Goal: Transaction & Acquisition: Download file/media

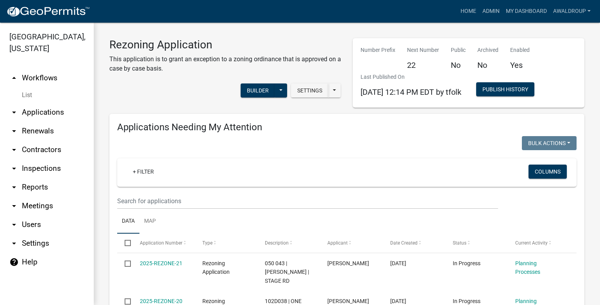
click at [28, 188] on link "arrow_drop_down Reports" at bounding box center [47, 187] width 94 height 19
select select "0: null"
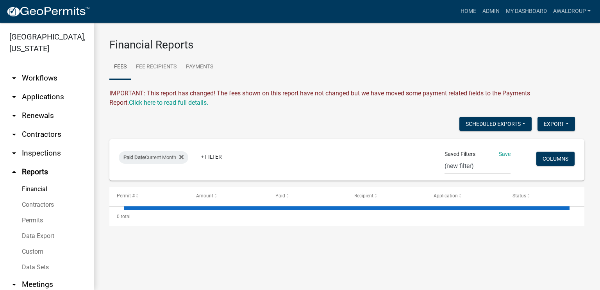
click at [37, 236] on link "Data Export" at bounding box center [47, 236] width 94 height 16
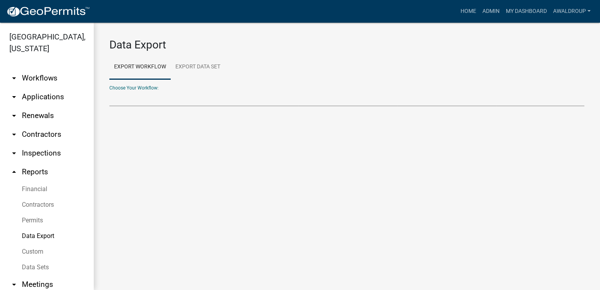
click at [127, 96] on select "Agricultural Permit Blasting Permit Code Complaint Commercial Building Permit C…" at bounding box center [346, 98] width 475 height 16
drag, startPoint x: 124, startPoint y: 97, endPoint x: 130, endPoint y: 99, distance: 5.8
click at [124, 97] on select "Agricultural Permit Blasting Permit Code Complaint Commercial Building Permit C…" at bounding box center [346, 98] width 475 height 16
select select "17: Object"
click at [109, 90] on select "Agricultural Permit Blasting Permit Code Complaint Commercial Building Permit C…" at bounding box center [346, 98] width 475 height 16
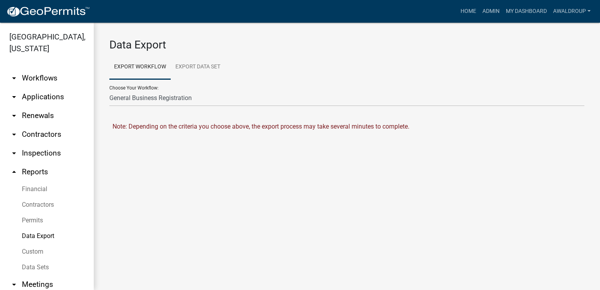
click at [167, 255] on main "Data Export Export Workflow Export Data Set Choose Your Workflow: Agricultural …" at bounding box center [347, 156] width 506 height 267
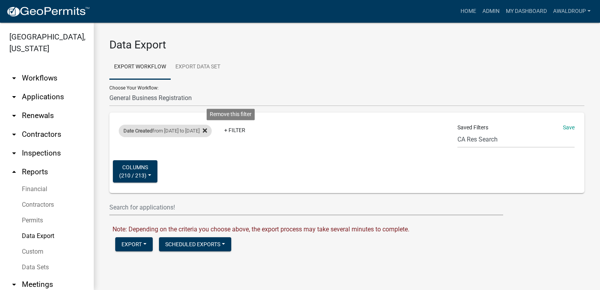
click at [207, 133] on icon at bounding box center [205, 130] width 4 height 6
click at [124, 132] on link "+ Filter" at bounding box center [136, 132] width 34 height 14
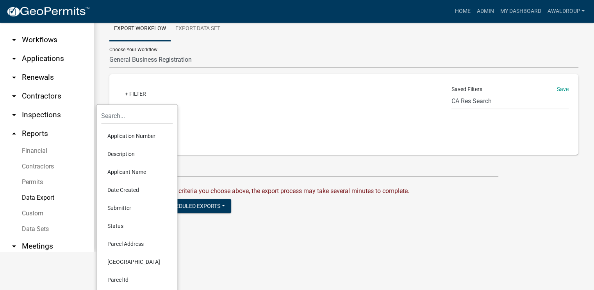
scroll to position [79, 0]
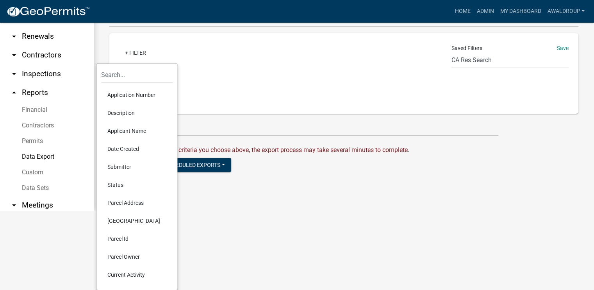
click at [124, 150] on li "Date Created" at bounding box center [136, 149] width 71 height 18
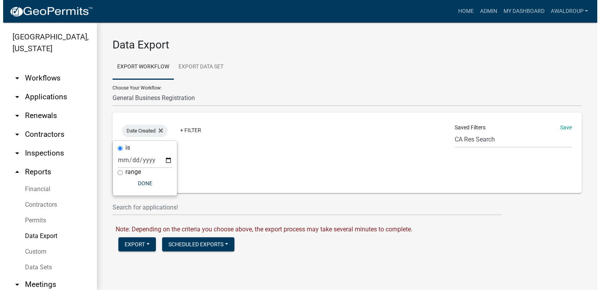
scroll to position [0, 0]
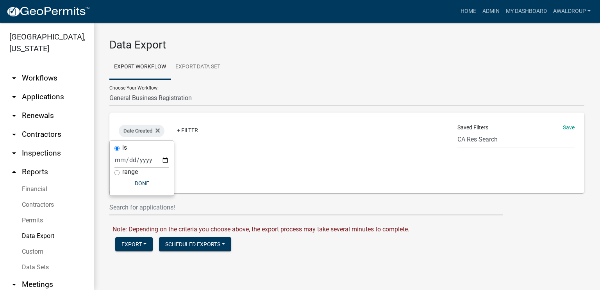
click at [115, 173] on input "range" at bounding box center [116, 172] width 5 height 5
radio input "true"
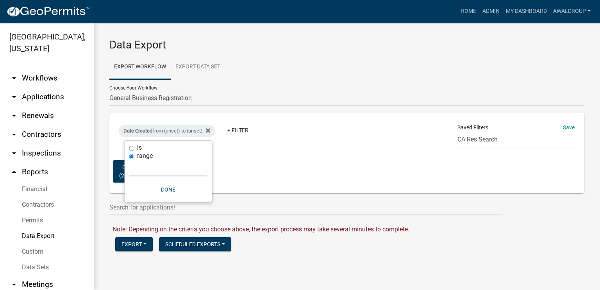
click at [159, 170] on select "[DATE] [DATE] Current Week Previous Week Current Month Last Month Current Calen…" at bounding box center [168, 168] width 78 height 16
select select "custom"
click at [129, 160] on select "[DATE] [DATE] Current Week Previous Week Current Month Last Month Current Calen…" at bounding box center [168, 168] width 78 height 16
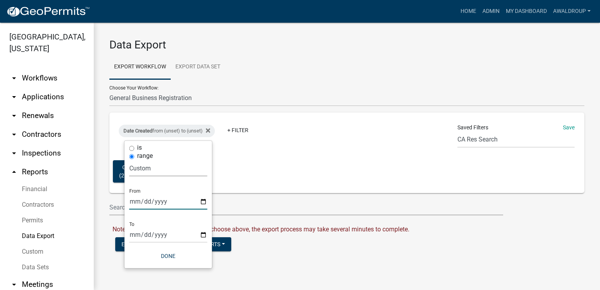
click at [203, 204] on input "date" at bounding box center [168, 201] width 78 height 16
type input "[DATE]"
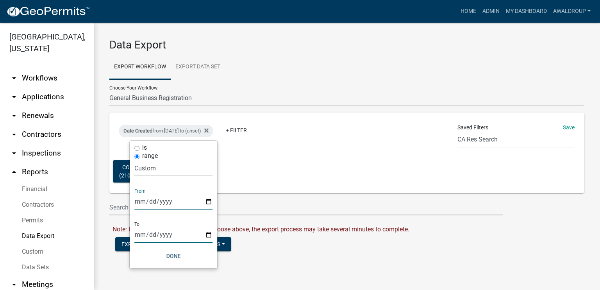
click at [211, 235] on input "date" at bounding box center [173, 234] width 78 height 16
type input "[DATE]"
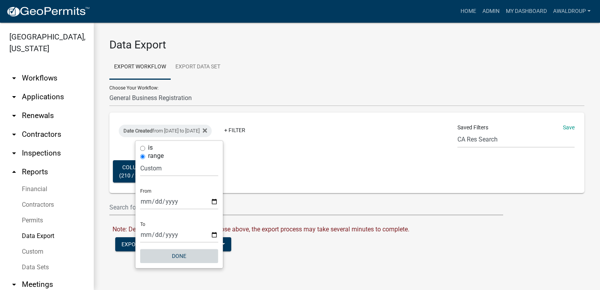
click at [186, 256] on button "Done" at bounding box center [179, 256] width 78 height 14
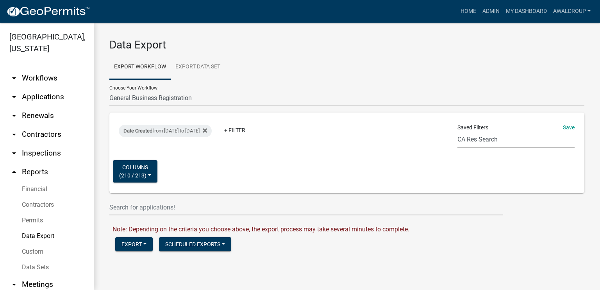
click at [469, 142] on select "CA Res Search Permit Status Test In_progress_BP Occupation Registration Report …" at bounding box center [515, 140] width 117 height 16
select select "28: b7f70e11-c4ad-4721-8b1e-55c58fb8a5e7"
click at [458, 132] on select "CA Res Search Permit Status Test In_progress_BP Occupation Registration Report …" at bounding box center [515, 140] width 117 height 16
click at [212, 129] on div "Date Created from [DATE] to [DATE]" at bounding box center [165, 131] width 93 height 12
select select "custom"
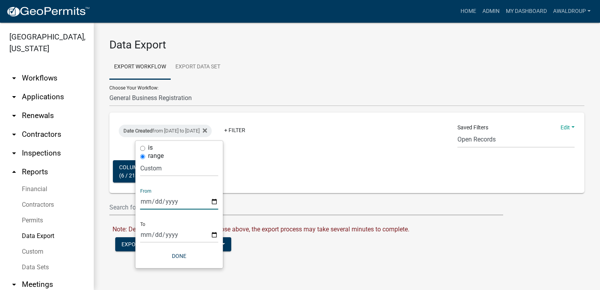
click at [214, 201] on input "[DATE]" at bounding box center [179, 201] width 78 height 16
type input "[DATE]"
click at [212, 234] on input "[DATE]" at bounding box center [179, 234] width 78 height 16
type input "[DATE]"
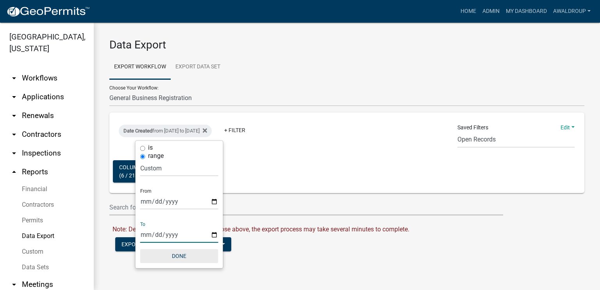
click at [178, 253] on button "Done" at bounding box center [179, 256] width 78 height 14
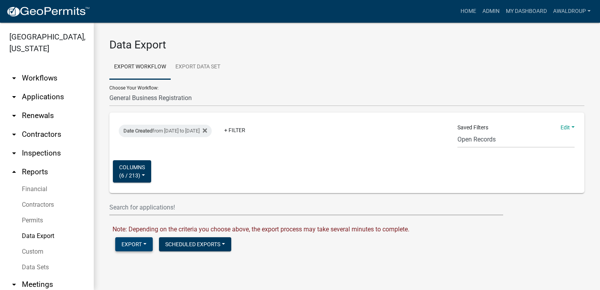
click at [141, 243] on button "Export" at bounding box center [133, 244] width 37 height 14
click at [142, 266] on button "Excel Format (.xlsx)" at bounding box center [155, 264] width 80 height 19
click at [160, 263] on link "Download General Business Registration.xlsx" at bounding box center [174, 260] width 125 height 7
click at [465, 138] on select "CA Res Search Permit Status Test In_progress_BP Occupation Registration Report …" at bounding box center [515, 140] width 117 height 16
click at [458, 132] on select "CA Res Search Permit Status Test In_progress_BP Occupation Registration Report …" at bounding box center [515, 140] width 117 height 16
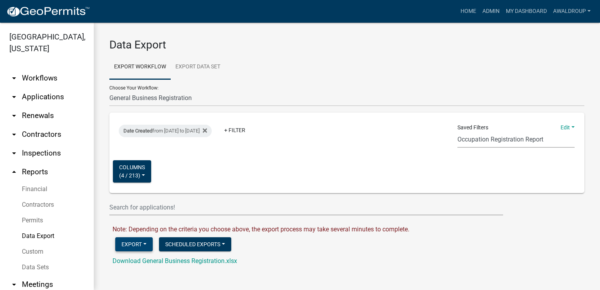
click at [139, 242] on button "Export" at bounding box center [133, 244] width 37 height 14
click at [145, 265] on button "Excel Format (.xlsx)" at bounding box center [155, 264] width 80 height 19
click at [164, 263] on link "Download General Business Registration.xlsx" at bounding box center [174, 260] width 125 height 7
click at [549, 138] on select "CA Res Search Permit Status Test In_progress_BP Occupation Registration Report …" at bounding box center [515, 140] width 117 height 16
select select "26: bd1743b7-2dd3-4a8c-a764-36a19a742ec1"
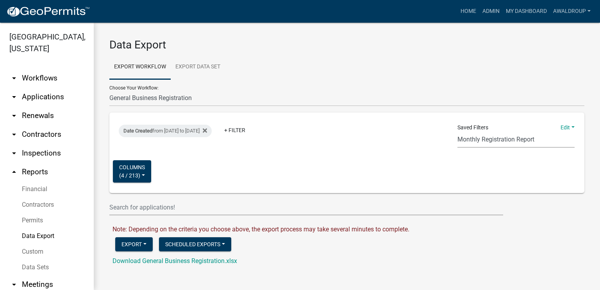
click at [458, 132] on select "CA Res Search Permit Status Test In_progress_BP Occupation Registration Report …" at bounding box center [515, 140] width 117 height 16
click at [212, 132] on div "Date Created from [DATE] to [DATE]" at bounding box center [165, 131] width 93 height 12
select select "custom"
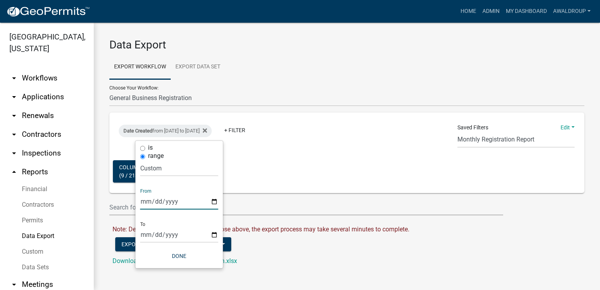
click at [215, 202] on input "[DATE]" at bounding box center [179, 201] width 78 height 16
click at [305, 78] on ul "Export Workflow Export Data Set" at bounding box center [346, 67] width 475 height 25
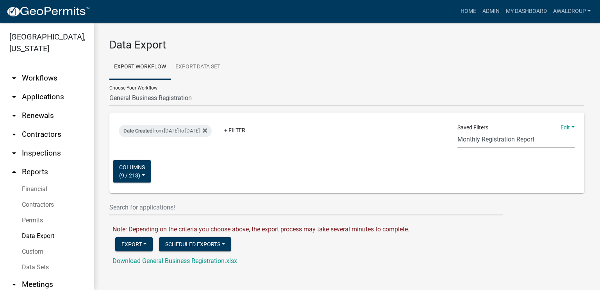
click at [496, 141] on select "CA Res Search Permit Status Test In_progress_BP Occupation Registration Report …" at bounding box center [515, 140] width 117 height 16
click at [458, 132] on select "CA Res Search Permit Status Test In_progress_BP Occupation Registration Report …" at bounding box center [515, 140] width 117 height 16
